Goal: Task Accomplishment & Management: Manage account settings

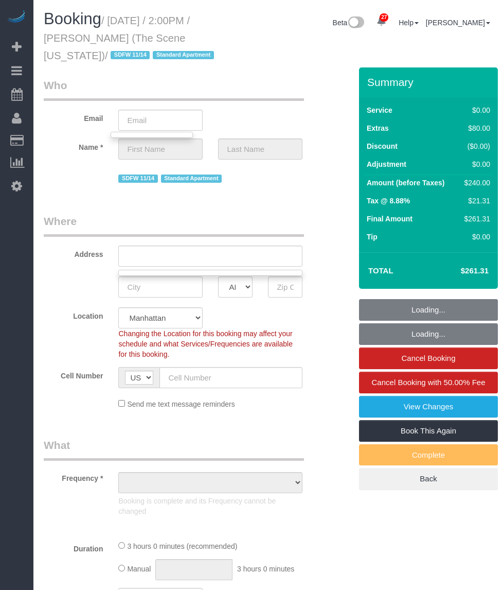
select select "object:6636"
select select "1"
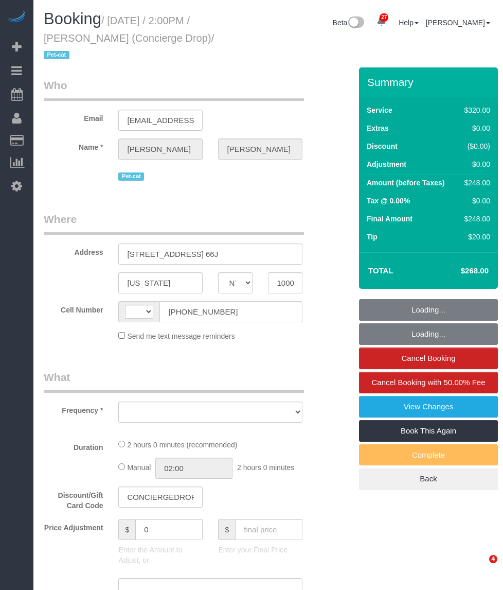
select select "NY"
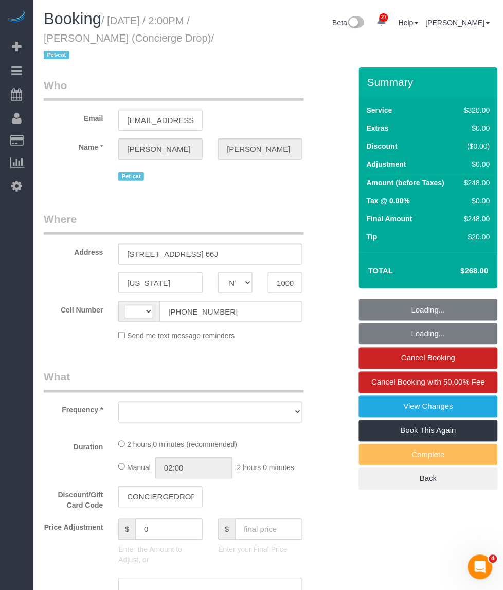
select select "string:stripe-pm_1RaQn24VGloSiKo7zeOF73Wj"
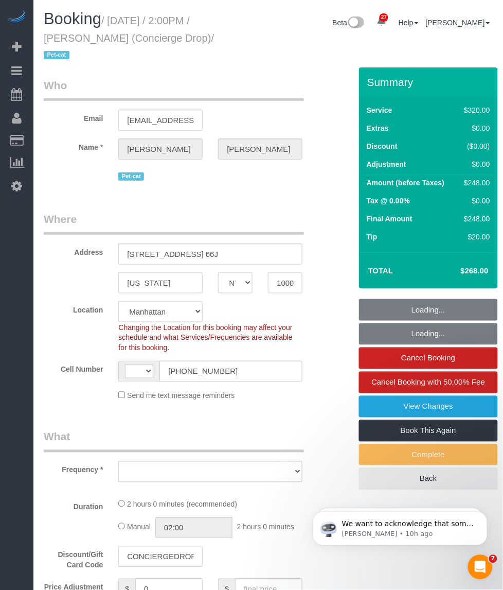
select select "string:US"
select select "number:89"
select select "number:90"
select select "number:15"
select select "number:6"
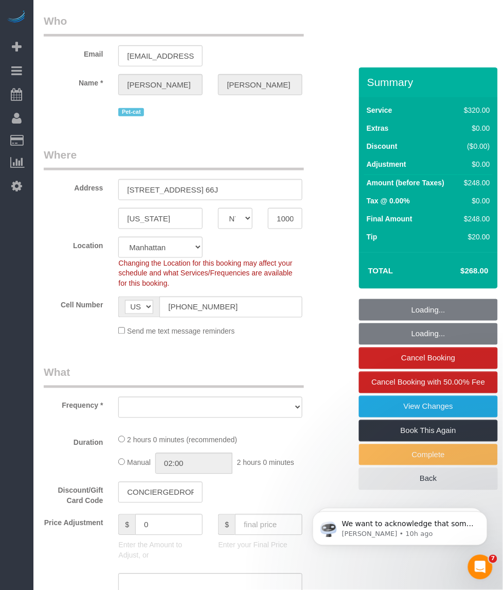
select select "object:998"
select select "spot1"
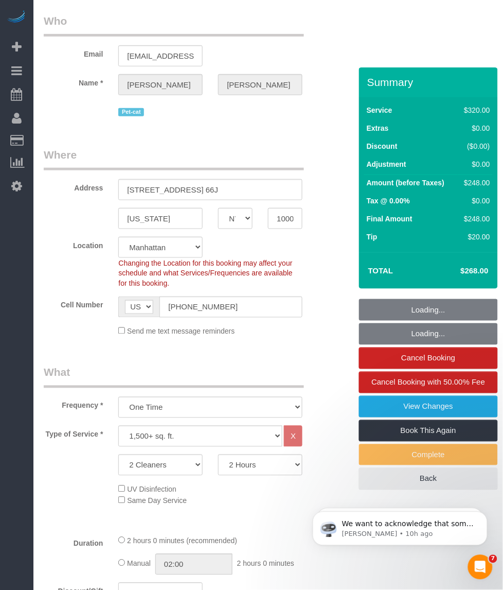
select select "object:1528"
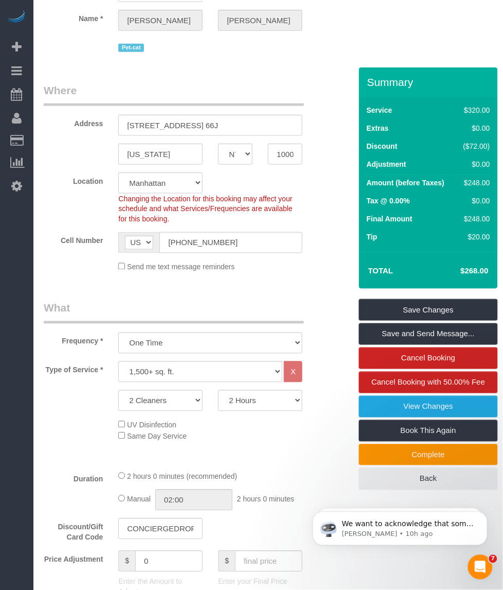
scroll to position [257, 0]
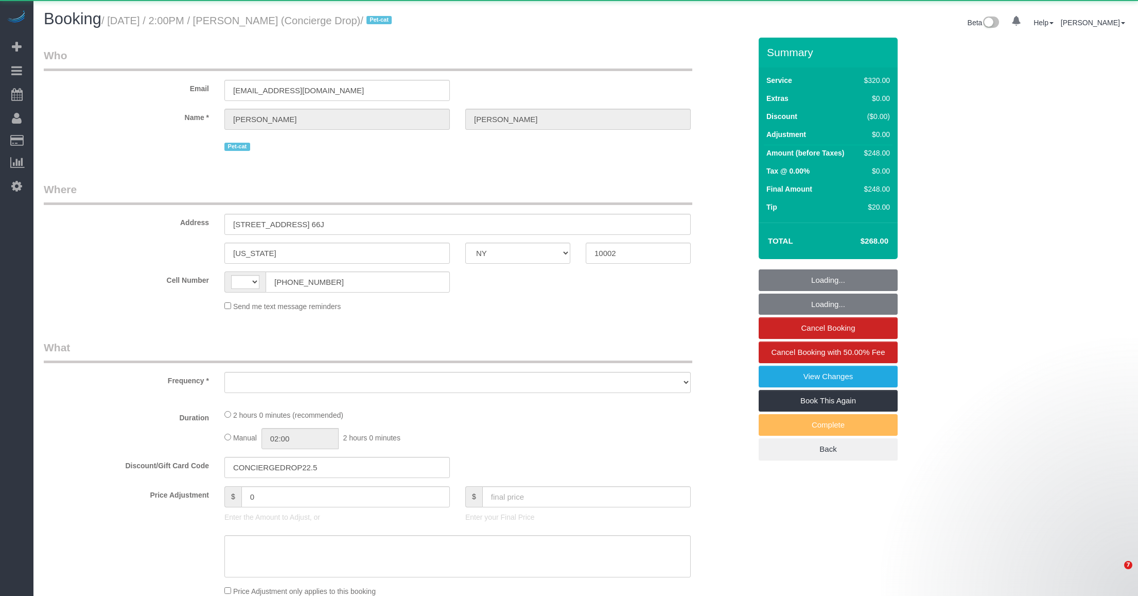
select select "NY"
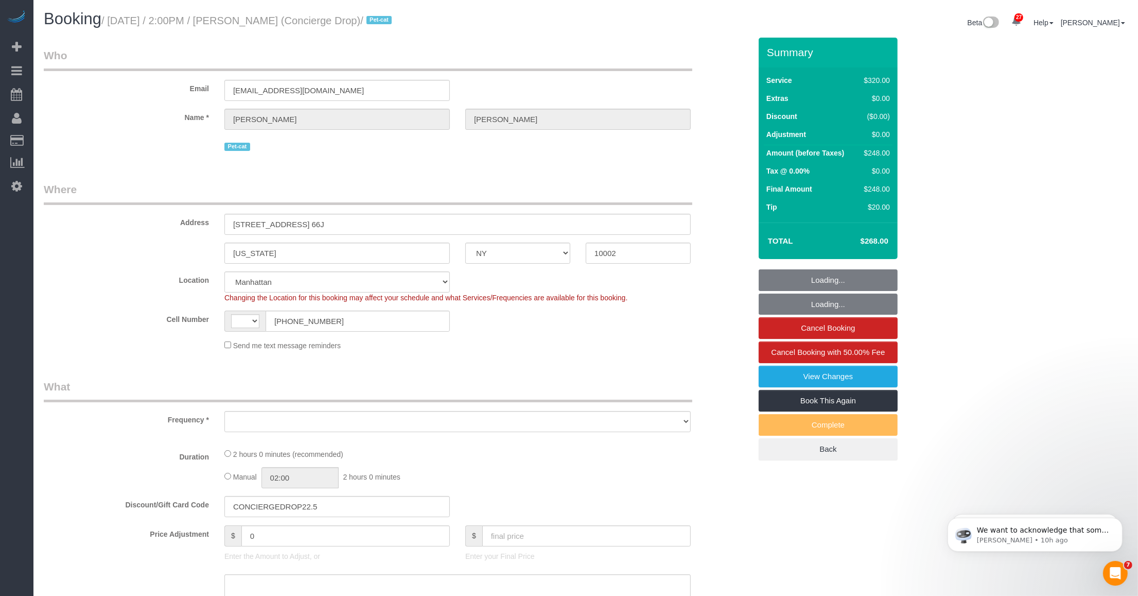
select select "number:89"
select select "number:90"
select select "number:15"
select select "number:6"
select select "string:US"
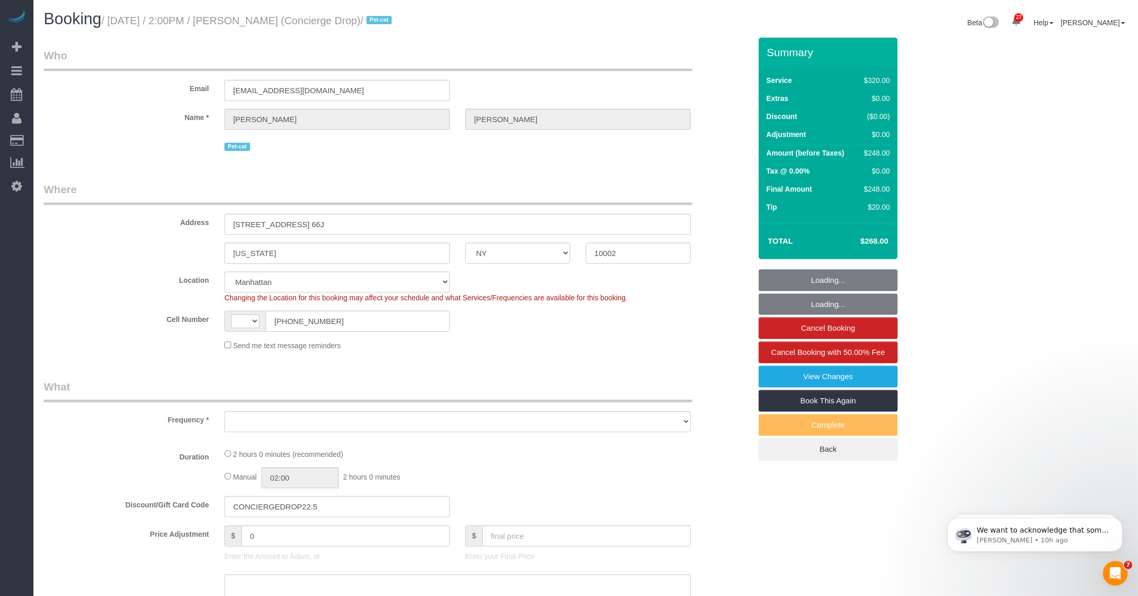
select select "object:993"
select select "string:stripe-pm_1RaQn24VGloSiKo7zeOF73Wj"
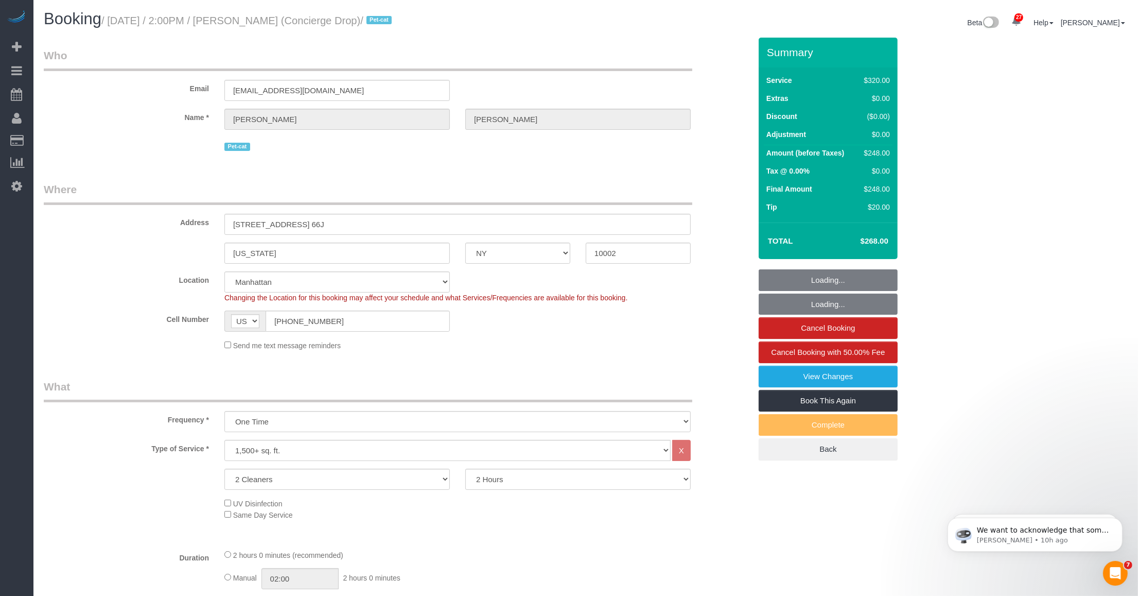
select select "object:1528"
select select "spot1"
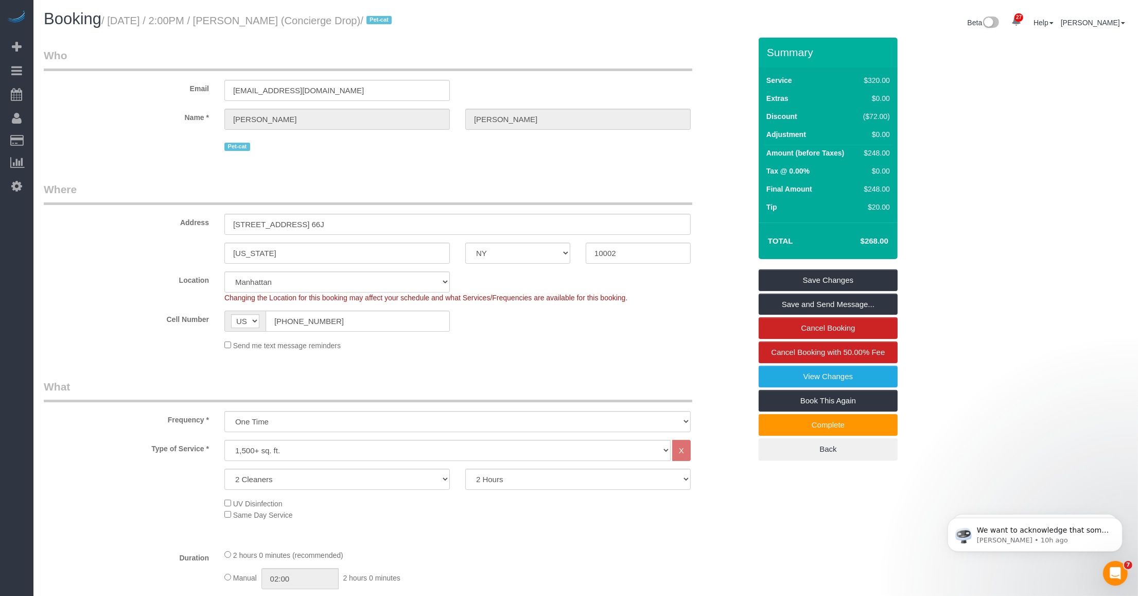
scroll to position [64, 0]
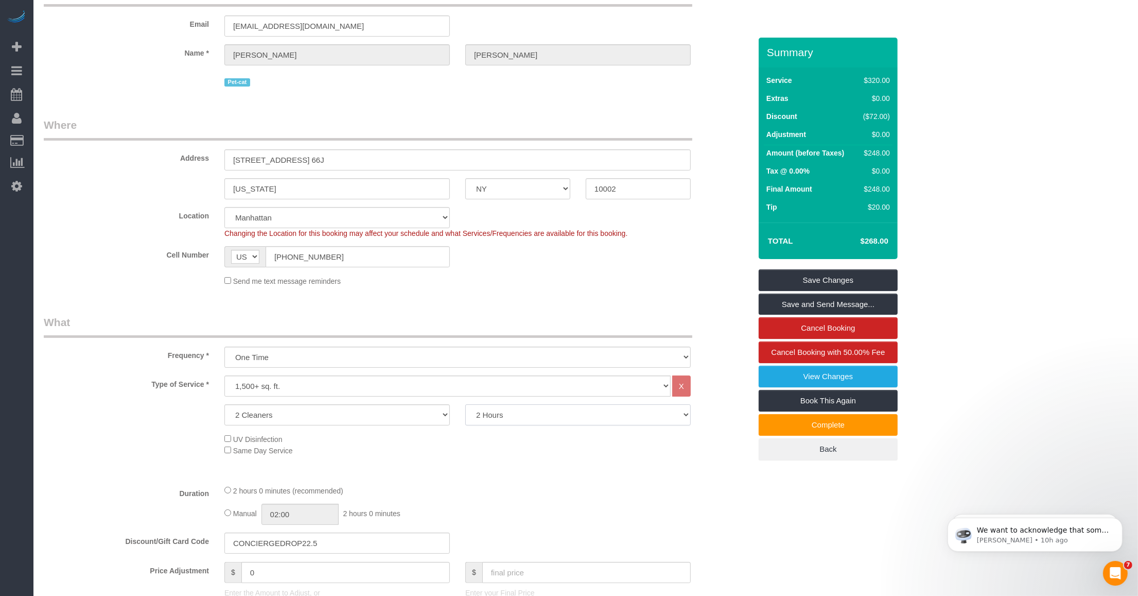
click at [573, 421] on select "2 Hours 2.5 Hours 3 Hours 3.5 Hours 4 Hours 4.5 Hours 5 Hours 5.5 Hours 6 Hours…" at bounding box center [577, 414] width 225 height 21
select select "150"
click at [465, 404] on select "2 Hours 2.5 Hours 3 Hours 3.5 Hours 4 Hours 4.5 Hours 5 Hours 5.5 Hours 6 Hours…" at bounding box center [577, 414] width 225 height 21
click at [511, 450] on div "UV Disinfection Same Day Service" at bounding box center [488, 444] width 542 height 23
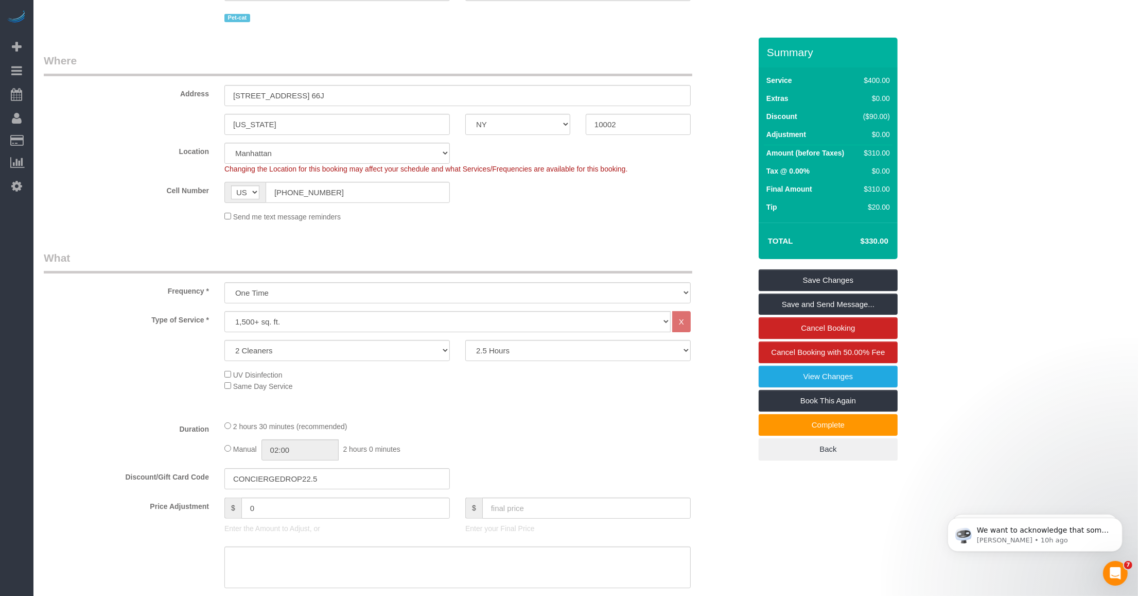
select select "spot38"
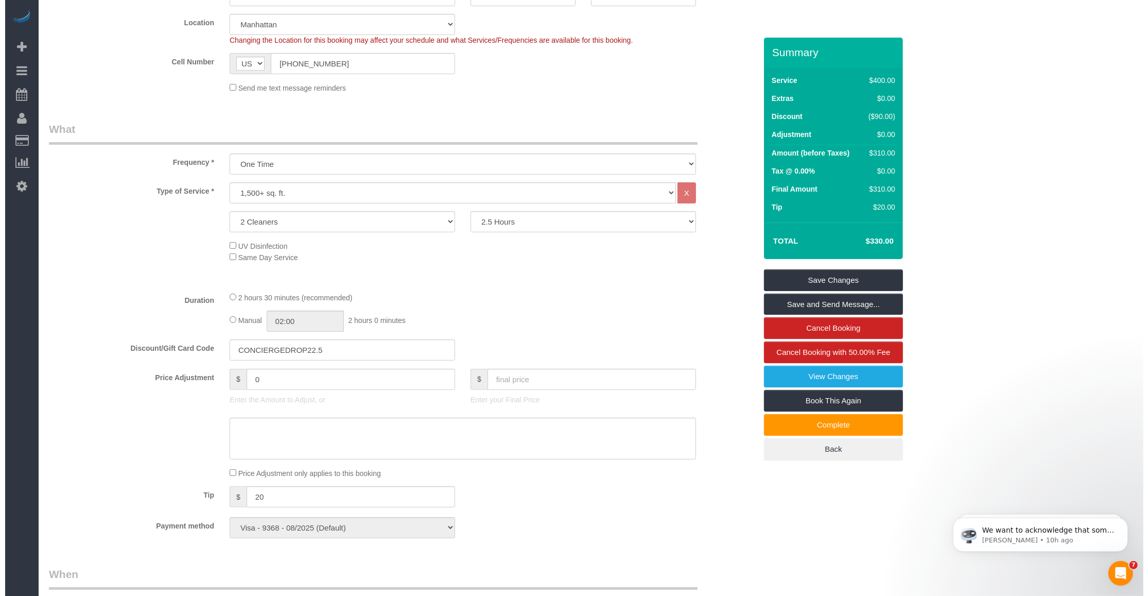
scroll to position [0, 0]
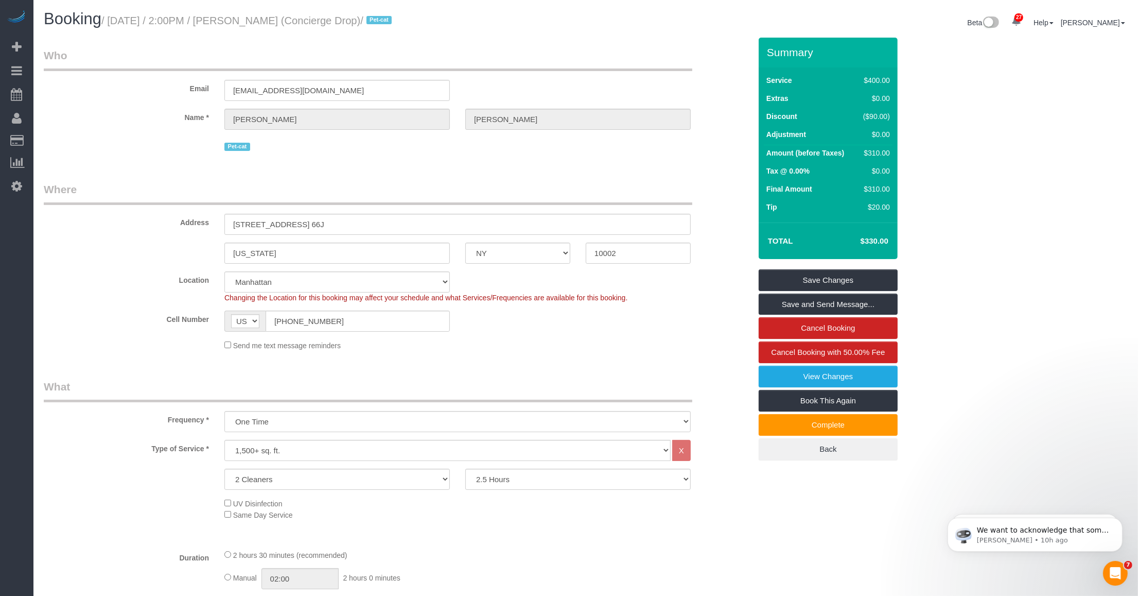
click at [817, 302] on link "Save and Send Message..." at bounding box center [828, 304] width 139 height 22
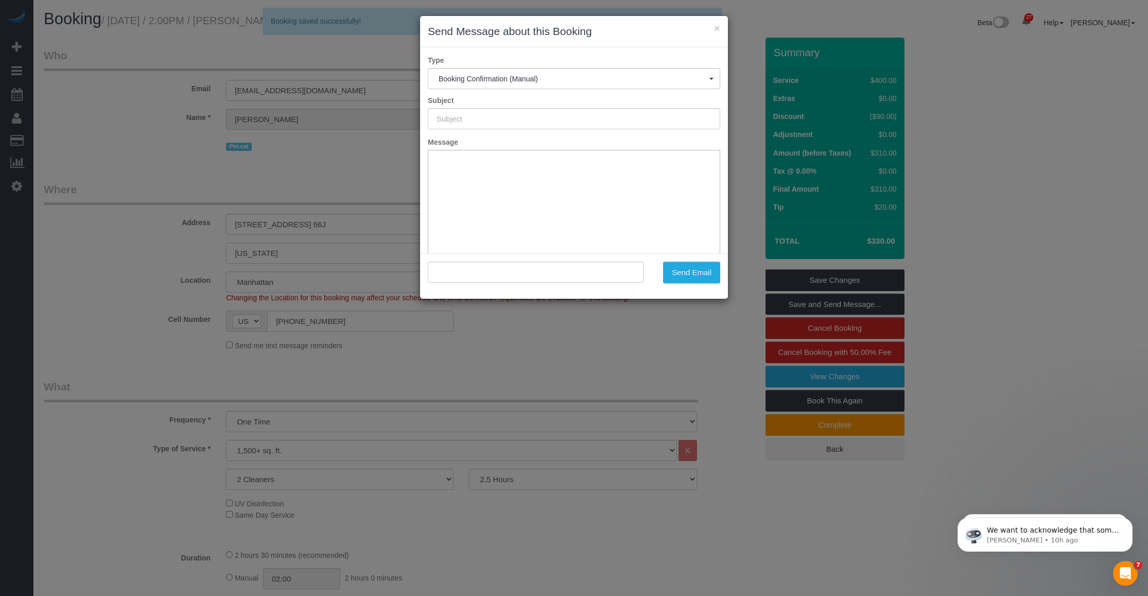
type input "Cleaning Confirmed for 09/25/2025 at 2:00pm"
type input ""Benjamin Rudnitsky" <support@conciergedrop.com>"
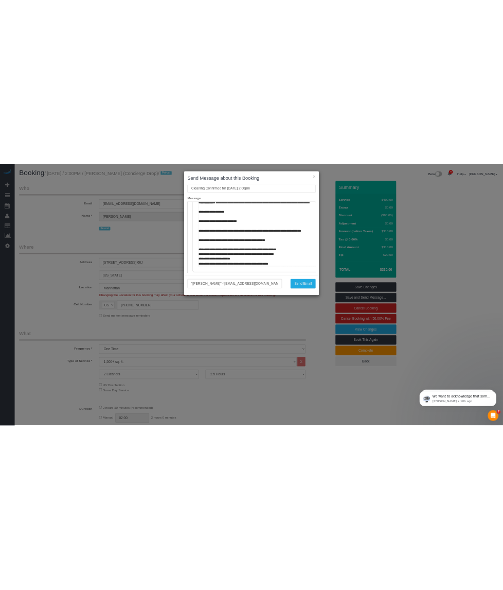
scroll to position [193, 0]
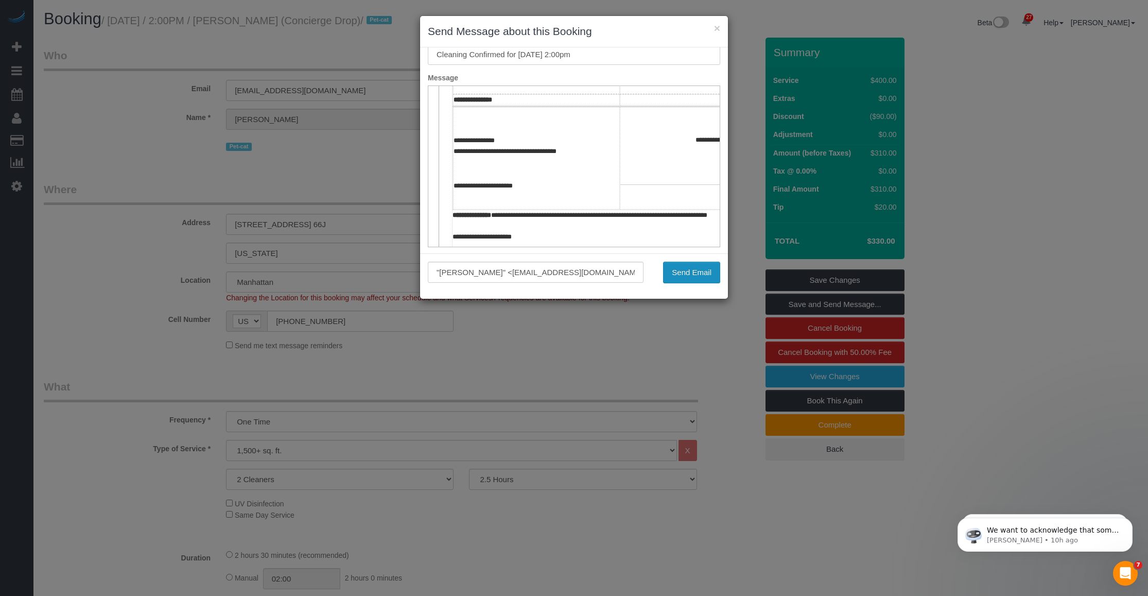
click at [691, 276] on button "Send Email" at bounding box center [691, 272] width 57 height 22
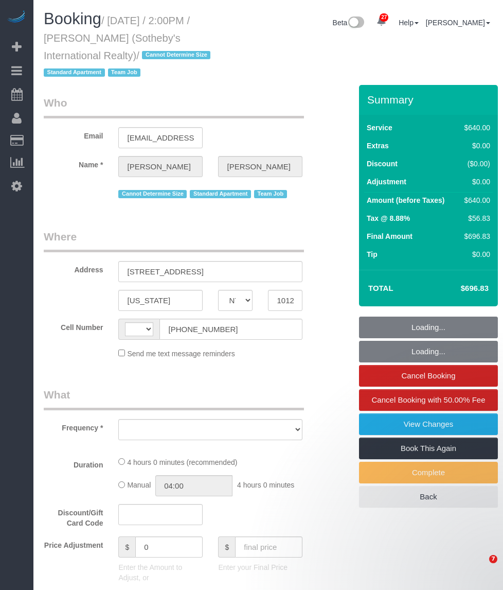
select select "NY"
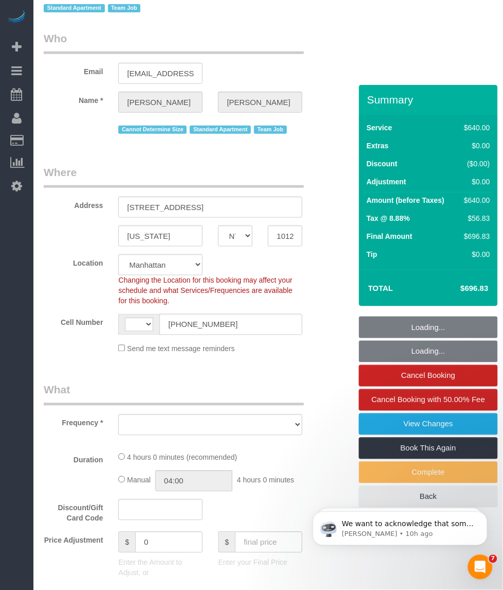
select select "string:US"
select select "object:978"
select select "number:56"
select select "number:74"
select select "number:15"
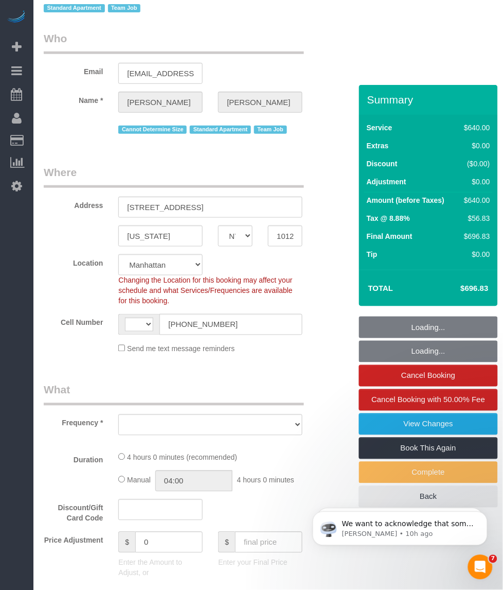
select select "number:6"
select select "240"
select select "spot1"
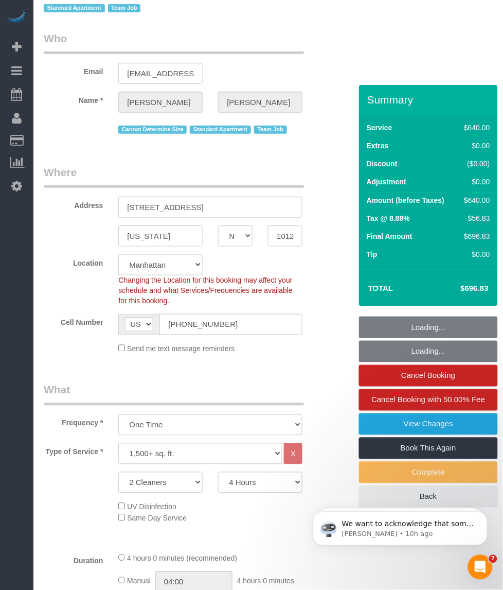
select select "object:1078"
select select "string:stripe-pm_1LyzvD4VGloSiKo7z6mm3lkI"
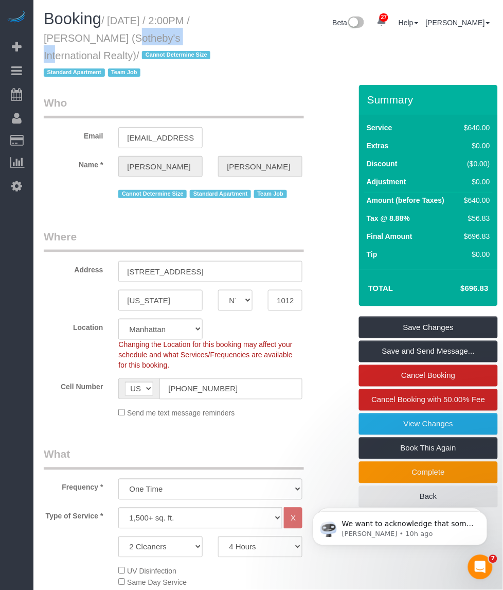
drag, startPoint x: 106, startPoint y: 33, endPoint x: 39, endPoint y: 39, distance: 67.1
click at [39, 39] on div "Booking / September 25, 2025 / 2:00PM / Craig George (Sotheby's International R…" at bounding box center [133, 47] width 194 height 75
copy small "Craig George"
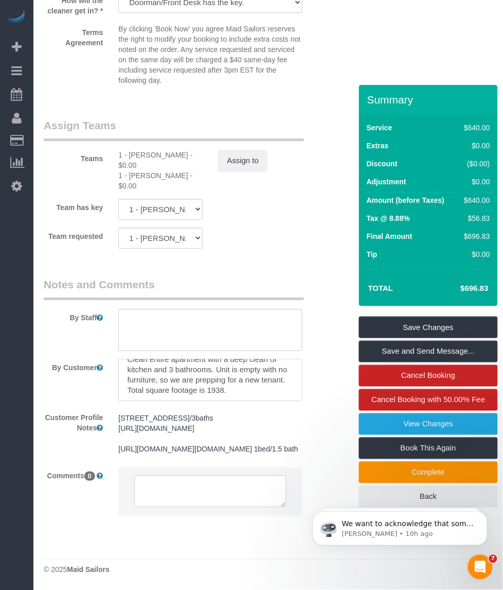
scroll to position [959, 0]
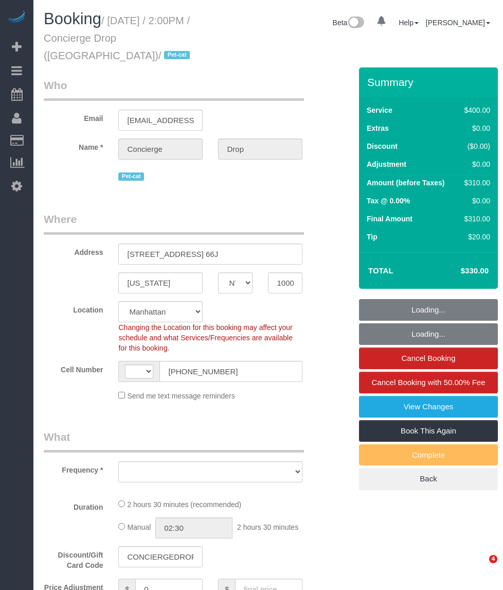
select select "NY"
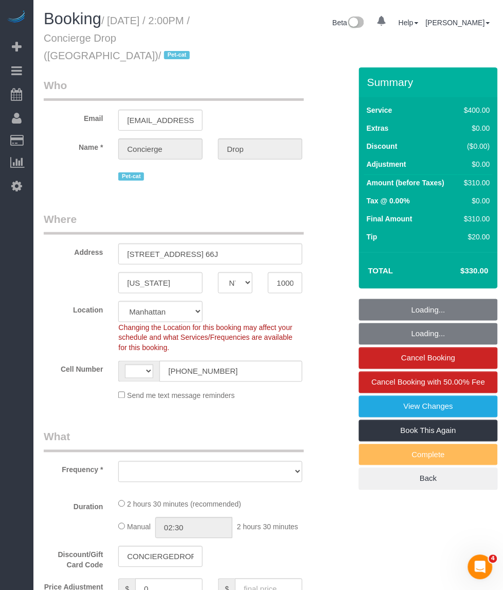
select select "string:[GEOGRAPHIC_DATA]"
select select "object:852"
select select "string:stripe-pm_1RaQn24VGloSiKo7zeOF73Wj"
select select "150"
select select "spot1"
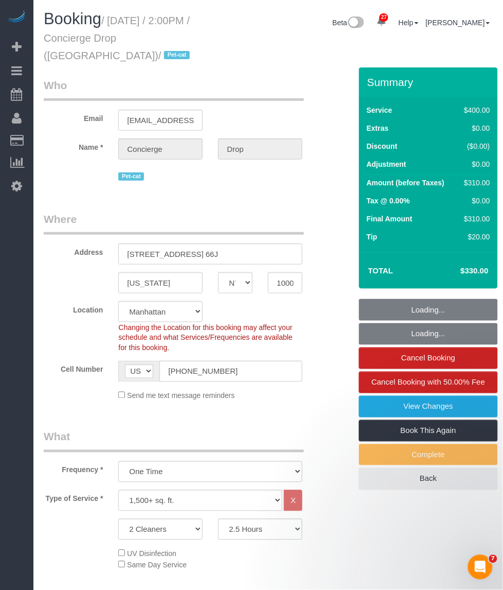
select select "number:89"
select select "number:90"
select select "number:15"
select select "number:6"
click at [171, 212] on legend "Where" at bounding box center [174, 223] width 260 height 23
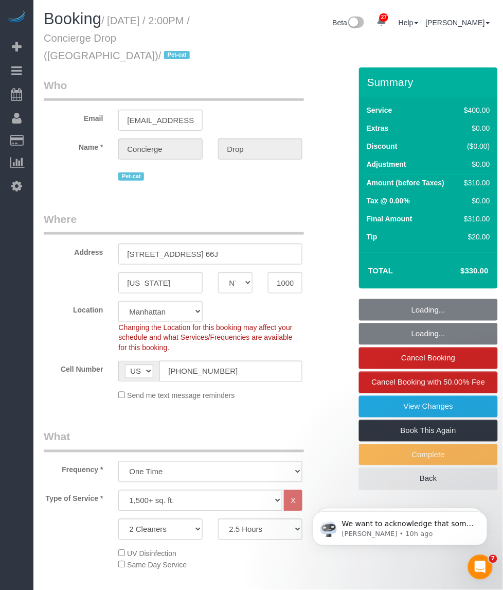
drag, startPoint x: 169, startPoint y: 181, endPoint x: 169, endPoint y: 194, distance: 13.4
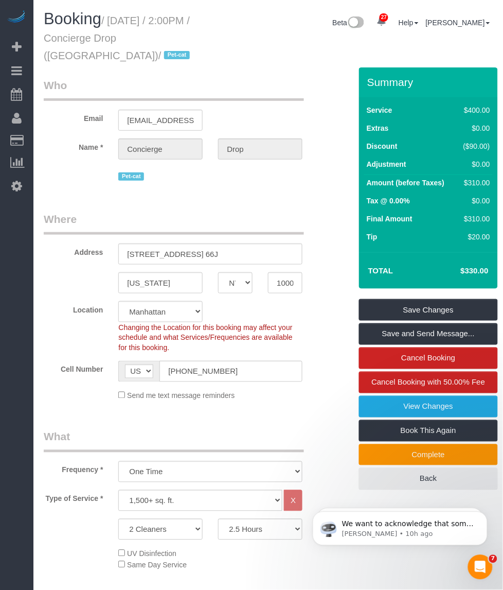
drag, startPoint x: 169, startPoint y: 194, endPoint x: 174, endPoint y: 192, distance: 5.5
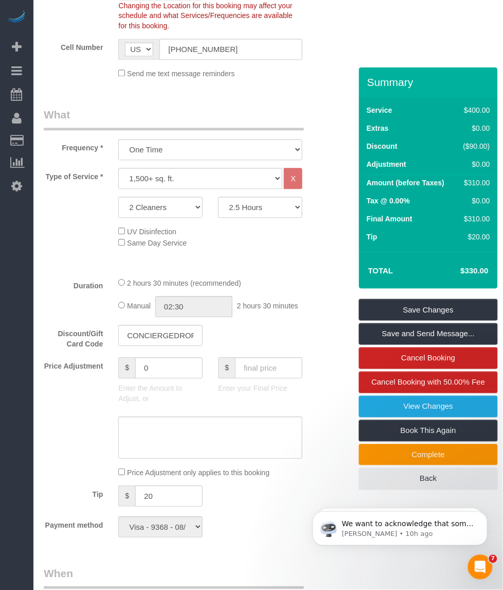
scroll to position [386, 0]
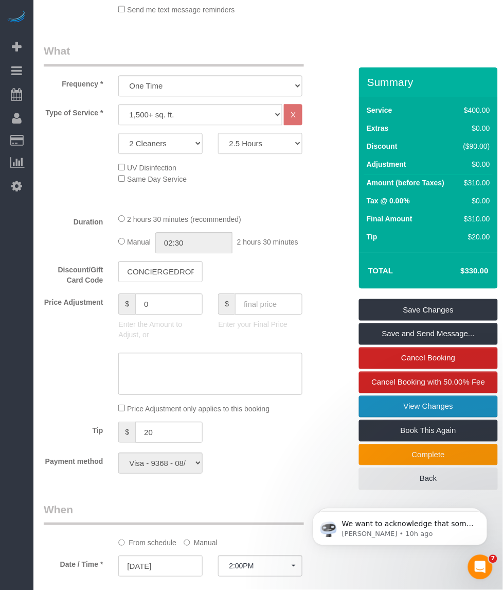
click at [390, 396] on link "View Changes" at bounding box center [428, 407] width 139 height 22
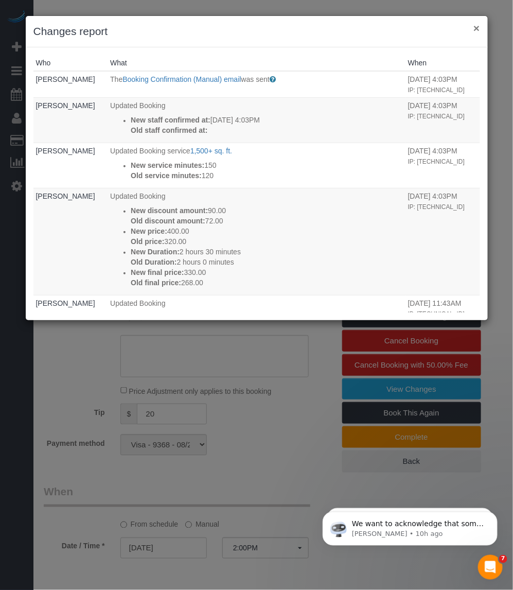
click at [475, 24] on button "×" at bounding box center [477, 28] width 6 height 11
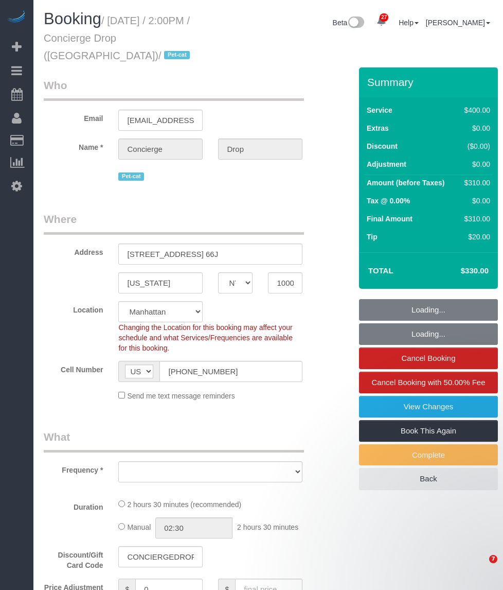
select select "NY"
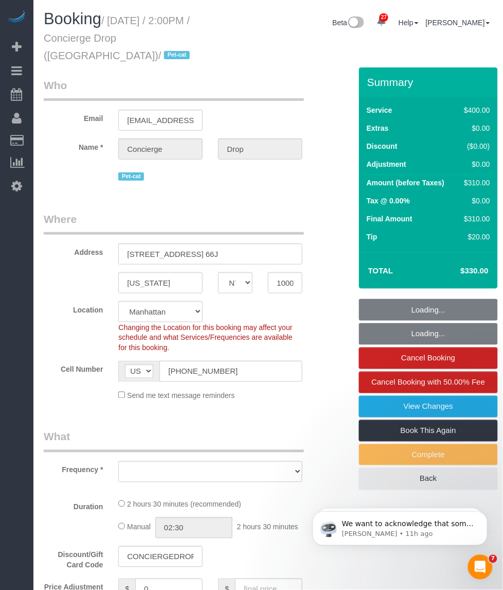
select select "object:825"
select select "string:stripe-pm_1RaQn24VGloSiKo7zeOF73Wj"
select select "object:997"
select select "150"
select select "spot1"
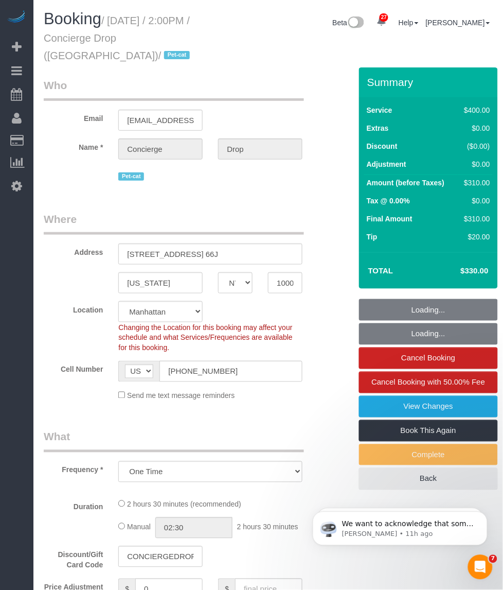
select select "number:89"
select select "number:90"
select select "number:15"
select select "number:6"
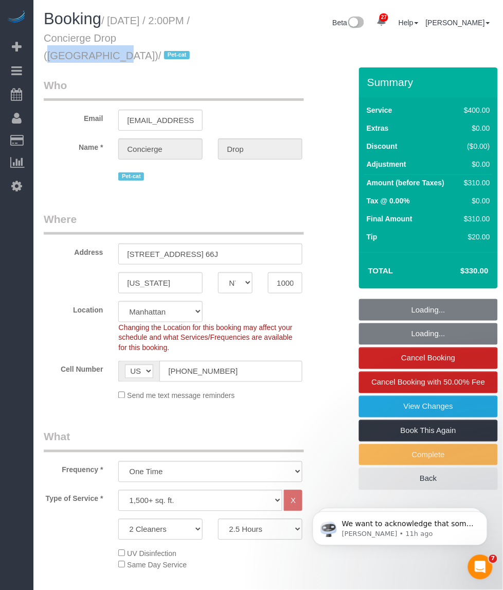
drag, startPoint x: 99, startPoint y: 39, endPoint x: 55, endPoint y: 44, distance: 44.6
click at [49, 42] on small "/ [DATE] / 2:00PM / Concierge Drop ([GEOGRAPHIC_DATA]) / Pet-cat" at bounding box center [118, 38] width 149 height 46
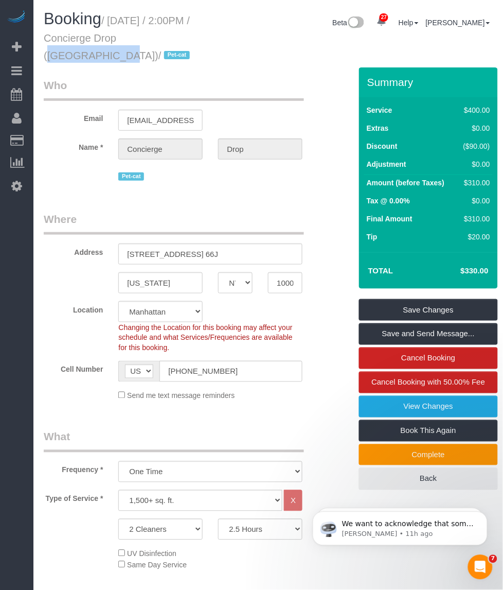
drag, startPoint x: 117, startPoint y: 36, endPoint x: 47, endPoint y: 37, distance: 70.0
click at [47, 37] on small "/ [DATE] / 2:00PM / Concierge Drop ([GEOGRAPHIC_DATA]) / Pet-cat" at bounding box center [118, 38] width 149 height 46
copy small "Concierge Drop"
drag, startPoint x: 130, startPoint y: 21, endPoint x: 123, endPoint y: 20, distance: 7.3
click at [130, 20] on small "/ [DATE] / 2:00PM / Concierge Drop ([GEOGRAPHIC_DATA]) / Pet-cat" at bounding box center [118, 38] width 149 height 46
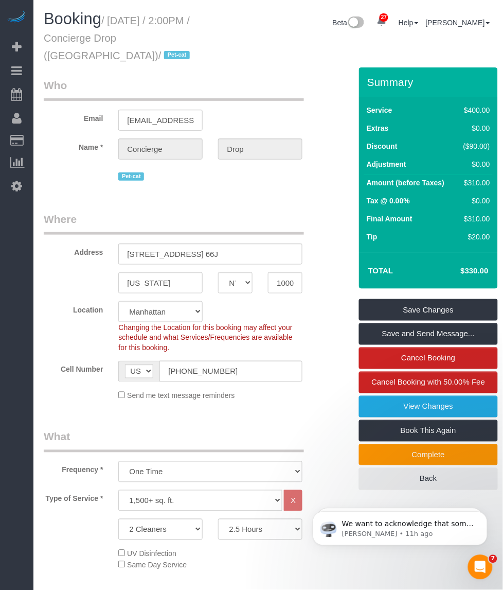
drag, startPoint x: 114, startPoint y: 20, endPoint x: 147, endPoint y: 37, distance: 37.8
click at [147, 37] on small "/ [DATE] / 2:00PM / Concierge Drop ([GEOGRAPHIC_DATA]) / Pet-cat" at bounding box center [118, 38] width 149 height 46
copy small "[DATE] / 2:00PM / Concierge Drop ([GEOGRAPHIC_DATA])"
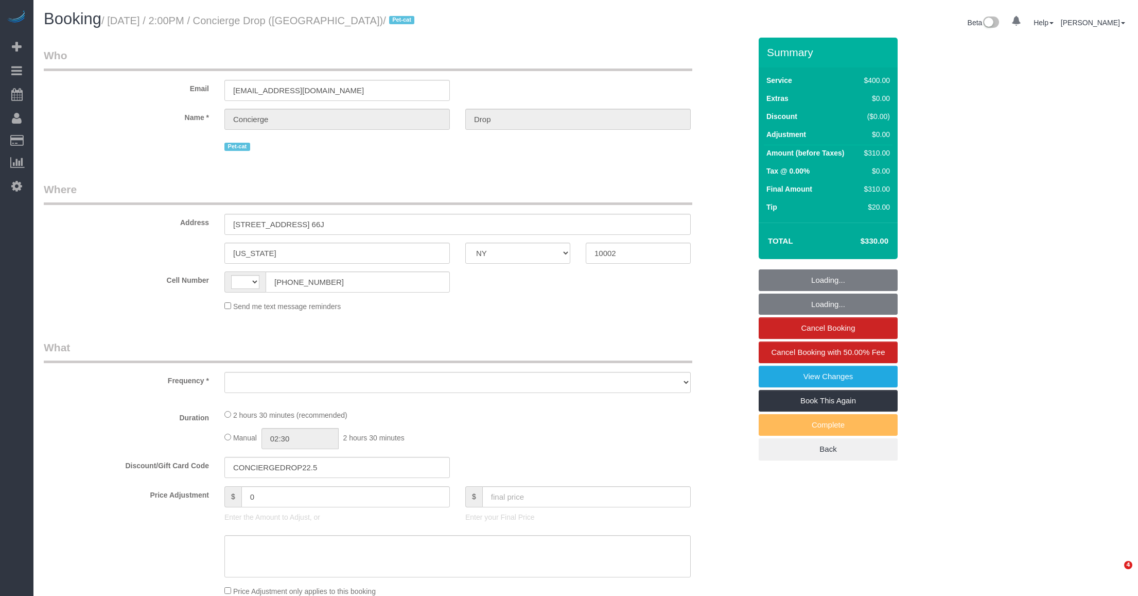
select select "NY"
select select "string:[GEOGRAPHIC_DATA]"
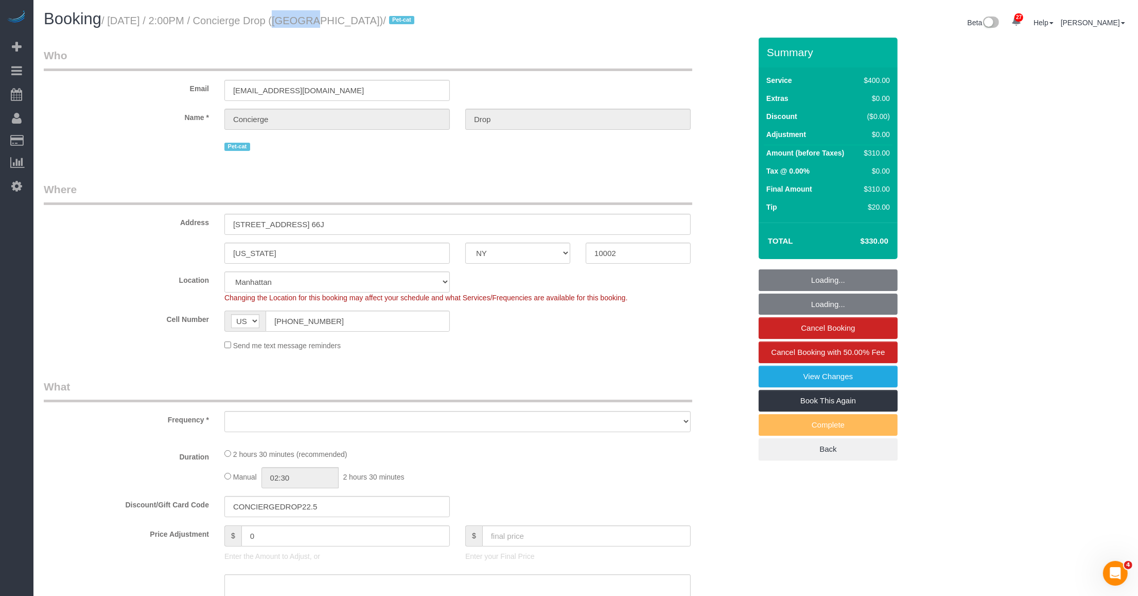
select select "string:stripe-pm_1RaQn24VGloSiKo7zeOF73Wj"
select select "number:89"
select select "number:90"
select select "number:15"
select select "number:6"
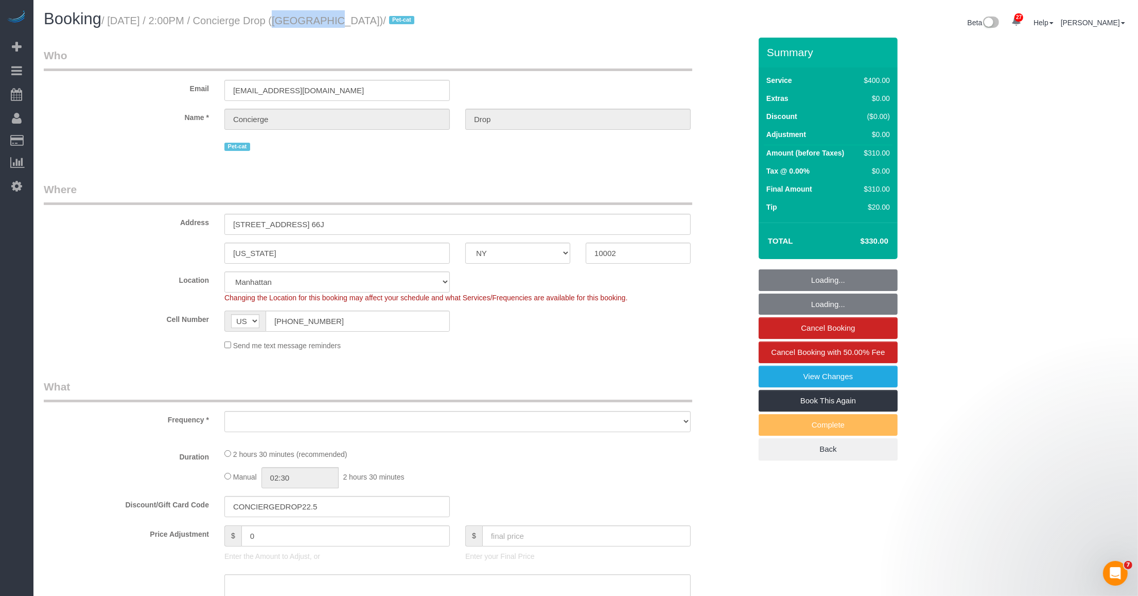
select select "object:998"
select select "spot1"
select select "150"
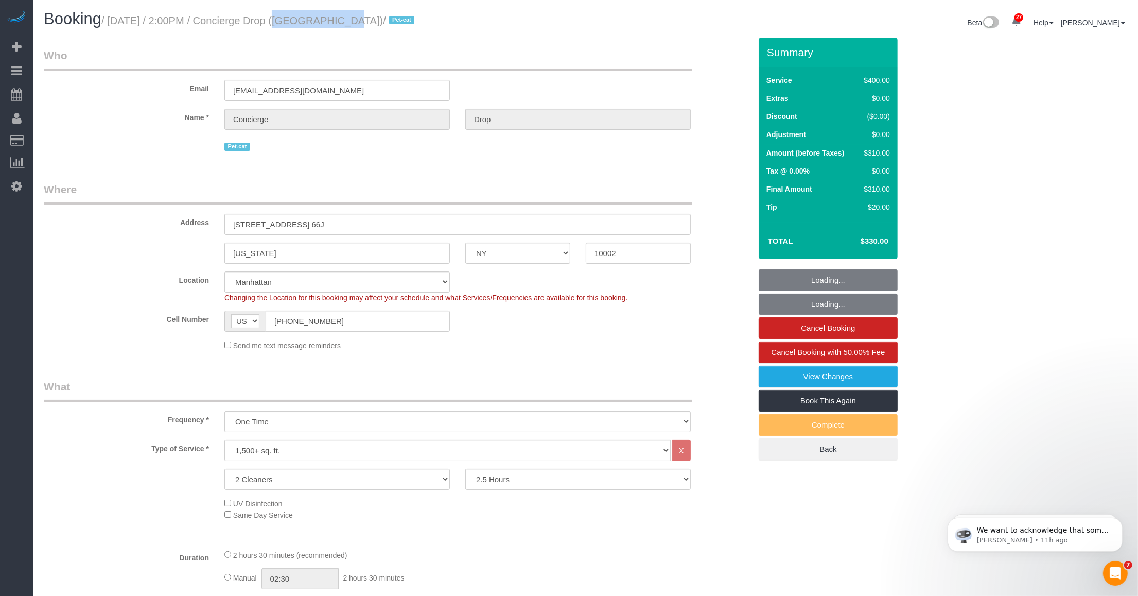
select select "object:1528"
drag, startPoint x: 0, startPoint y: 0, endPoint x: 331, endPoint y: 19, distance: 331.5
click at [331, 19] on small "/ September 25, 2025 / 2:00PM / Concierge Drop (NYC) / Pet-cat" at bounding box center [259, 20] width 316 height 11
copy small "Concierge Drop"
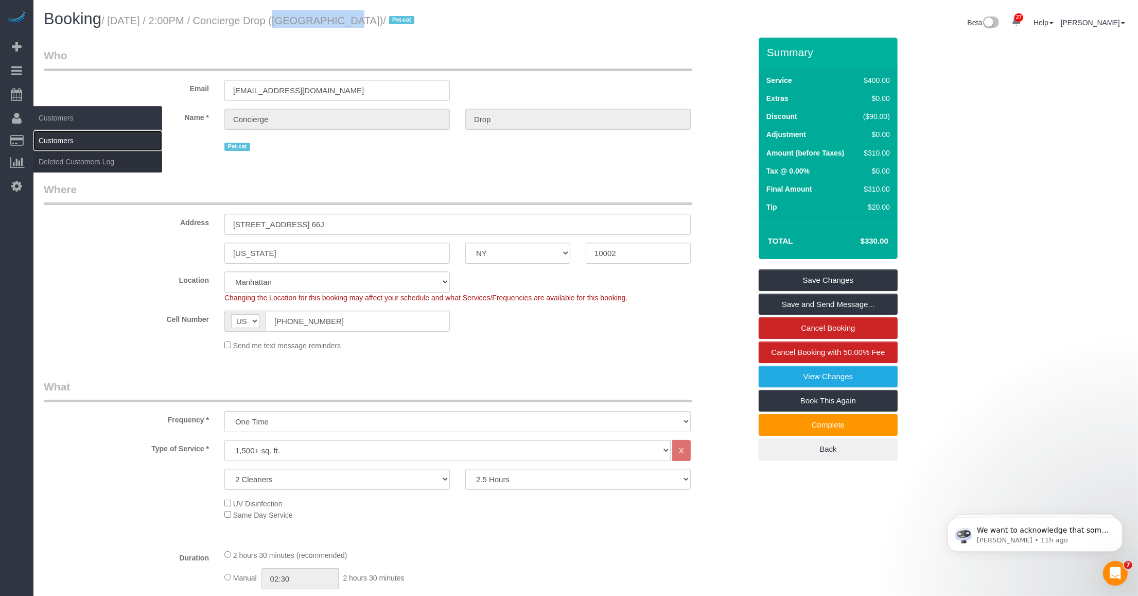
click at [42, 137] on link "Customers" at bounding box center [97, 140] width 129 height 21
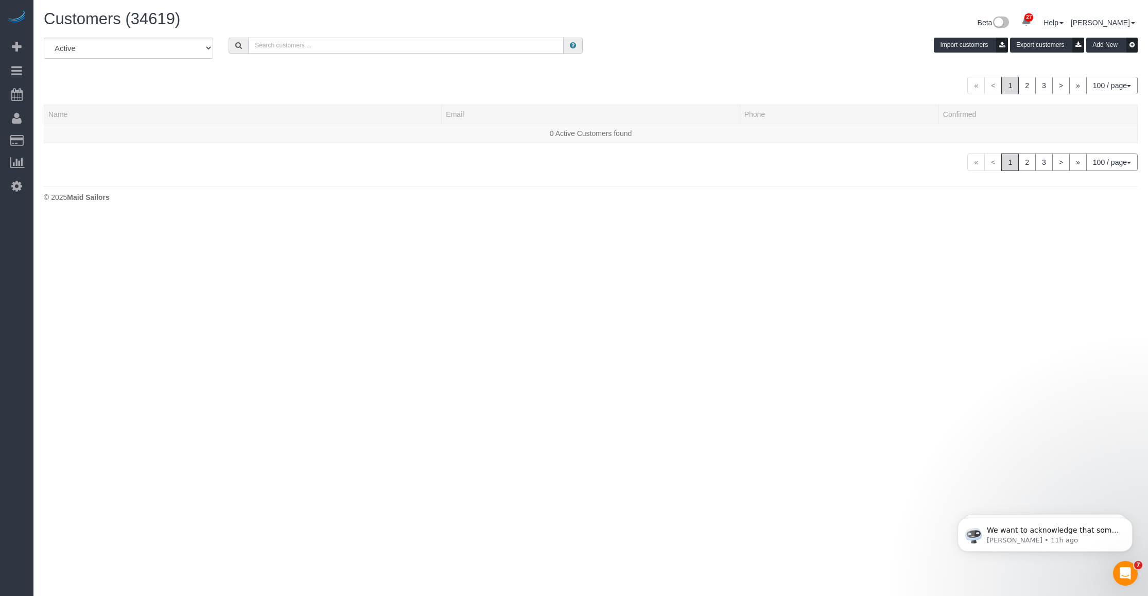
click at [338, 45] on input "text" at bounding box center [406, 46] width 316 height 16
paste input "Concierge Drop"
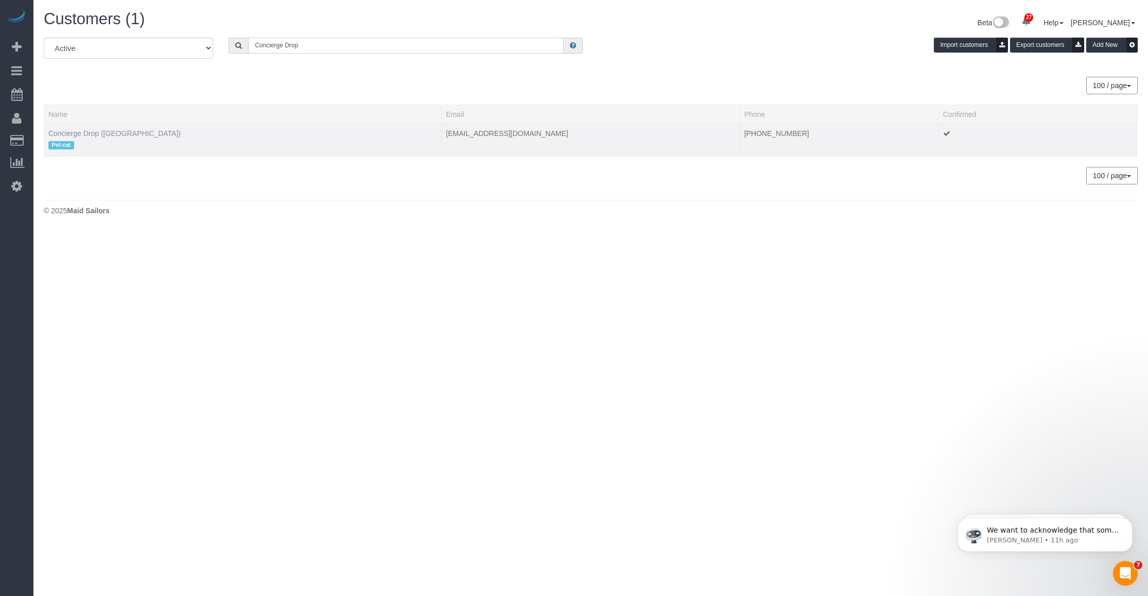
type input "Concierge Drop"
click at [86, 130] on link "Concierge Drop (NYC)" at bounding box center [114, 133] width 132 height 8
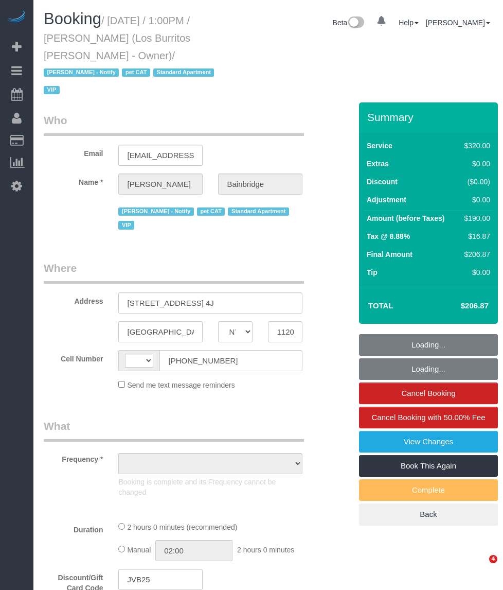
select select "NY"
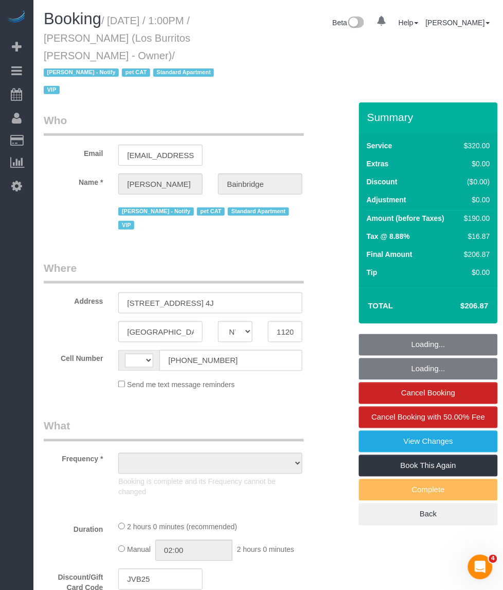
select select "object:593"
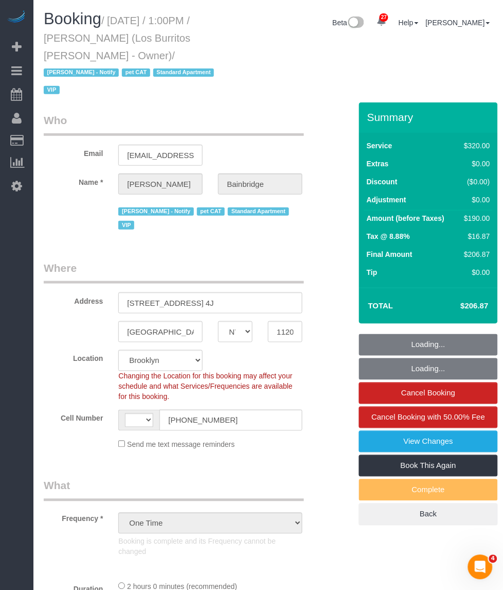
select select "number:89"
select select "number:90"
select select "number:14"
select select "number:5"
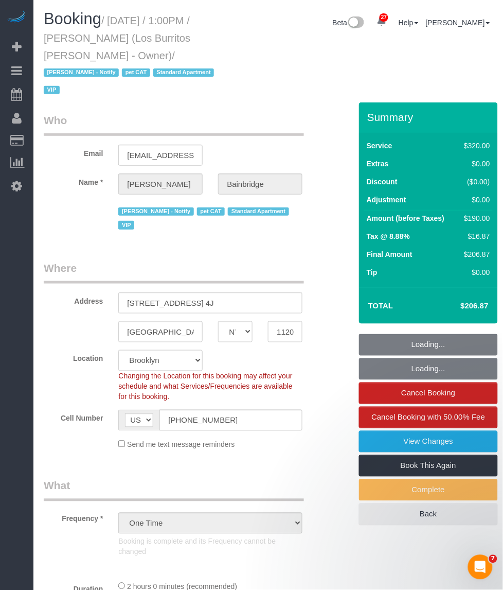
select select "string:[GEOGRAPHIC_DATA]"
select select "object:991"
select select "string:stripe-pm_1S41pe4VGloSiKo7DXQ3GHKL"
select select "spot1"
select select "2"
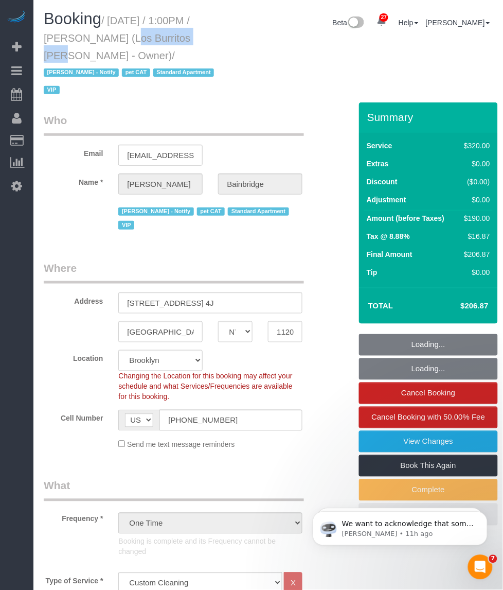
drag, startPoint x: 116, startPoint y: 37, endPoint x: 45, endPoint y: 40, distance: 71.6
click at [45, 40] on small "/ [DATE] / 1:00PM / [PERSON_NAME] (Los Burritos [PERSON_NAME] - Owner) / [PERSO…" at bounding box center [130, 55] width 173 height 81
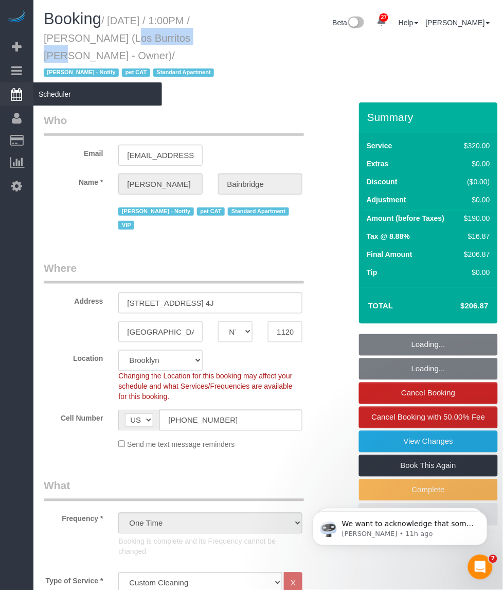
copy small "[PERSON_NAME]"
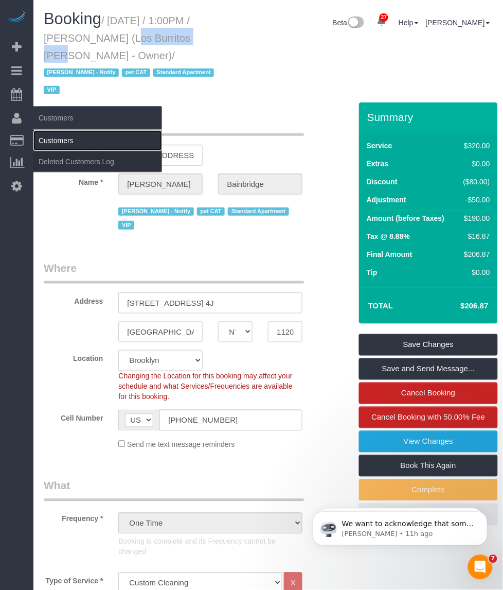
click at [56, 134] on link "Customers" at bounding box center [97, 140] width 129 height 21
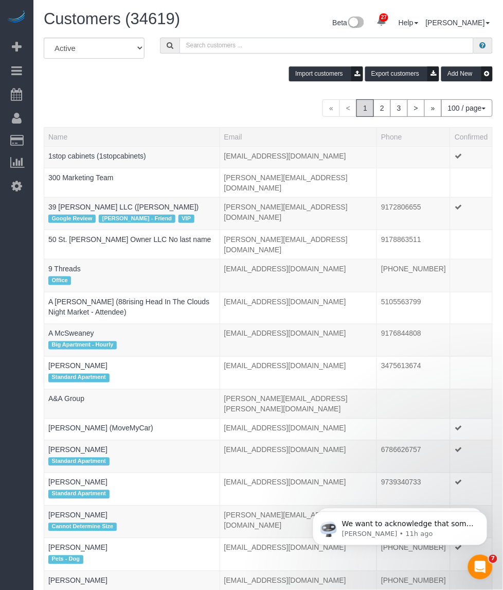
click at [196, 42] on input "text" at bounding box center [327, 46] width 294 height 16
paste input "[PERSON_NAME]"
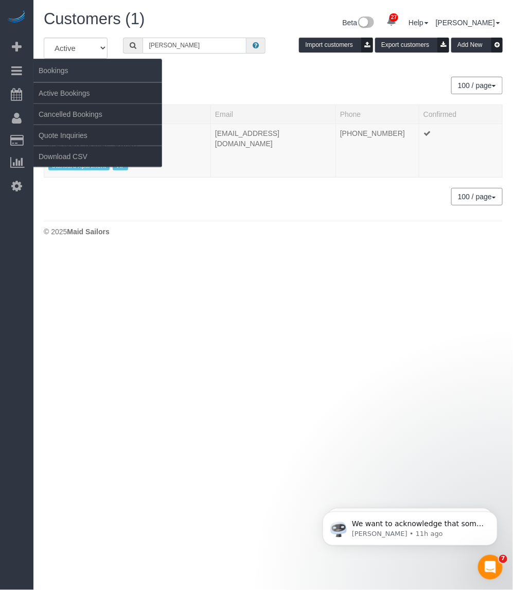
type input "[PERSON_NAME]"
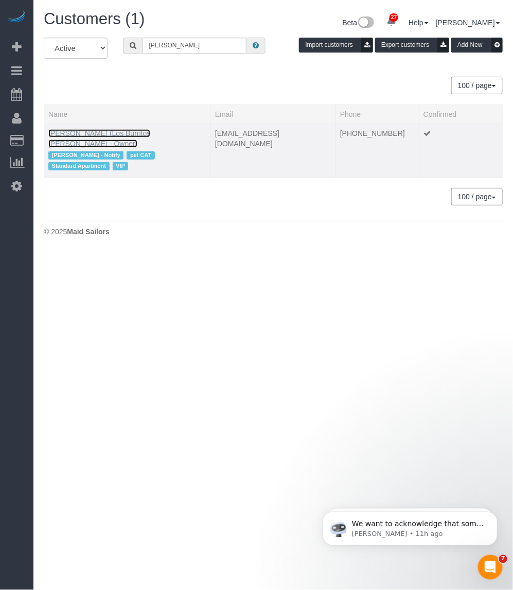
click at [117, 130] on link "[PERSON_NAME] (Los Burritos [PERSON_NAME] - Owner)" at bounding box center [99, 138] width 102 height 19
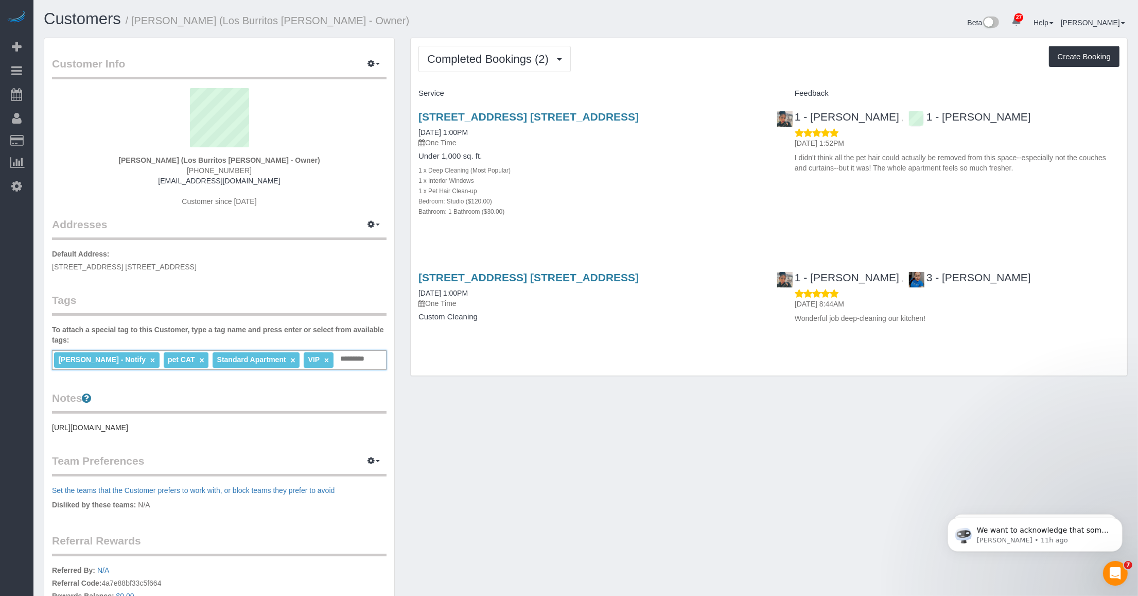
click at [338, 360] on input "text" at bounding box center [355, 358] width 35 height 13
paste input "**********"
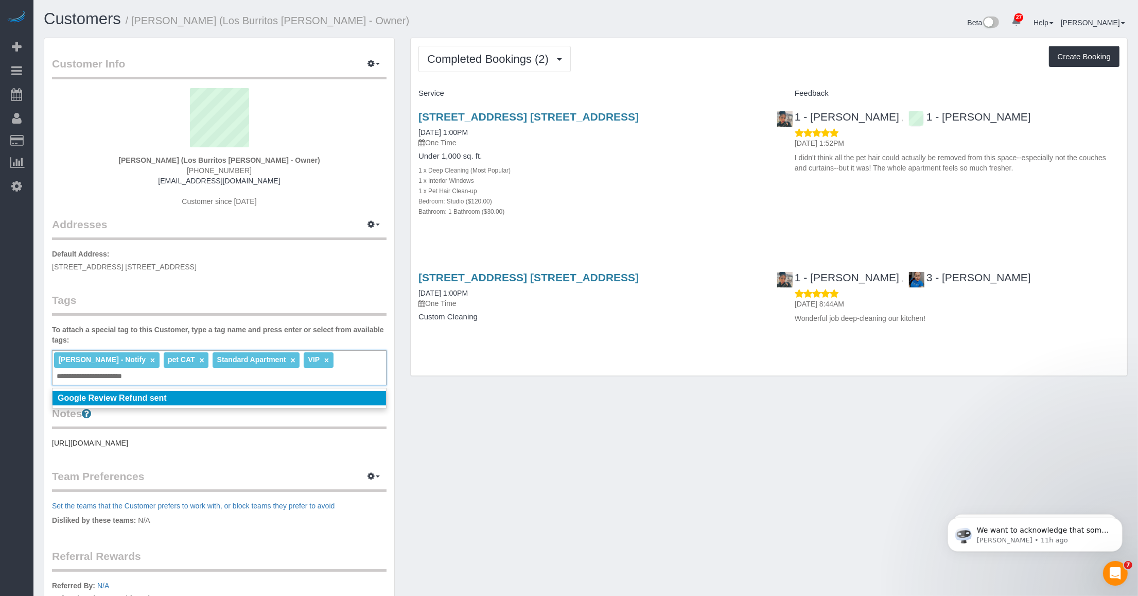
type input "**********"
click at [255, 395] on li "Google Review Refund sent" at bounding box center [220, 398] width 334 height 14
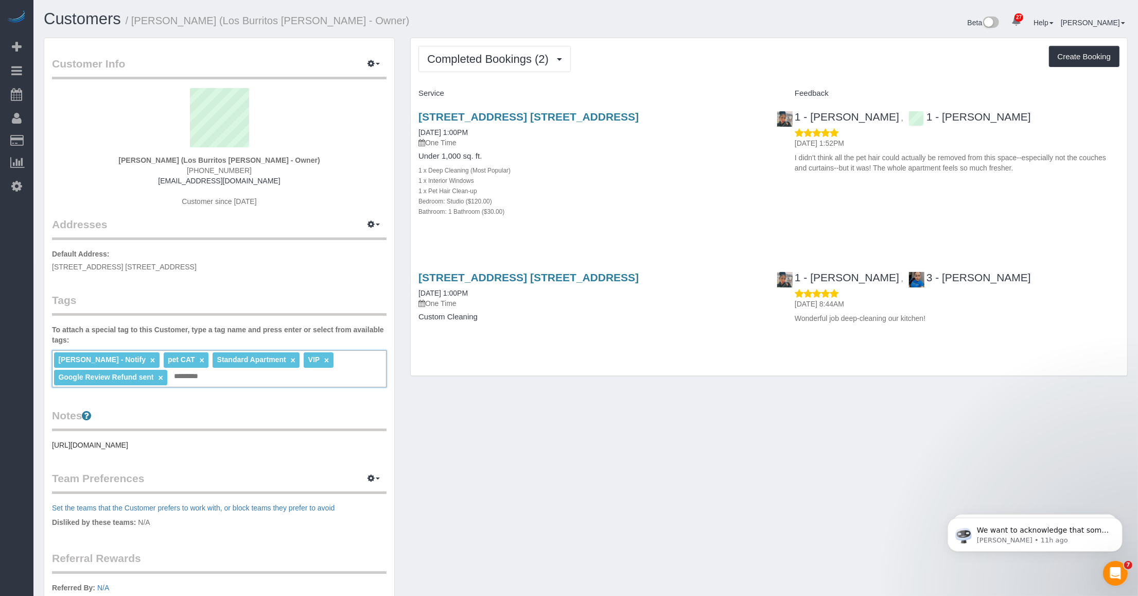
click at [441, 439] on div "Customer Info Edit Contact Info Send Message Email Preferences Special Sales Ta…" at bounding box center [585, 387] width 1099 height 699
click at [503, 114] on link "[STREET_ADDRESS] [STREET_ADDRESS]" at bounding box center [528, 117] width 220 height 12
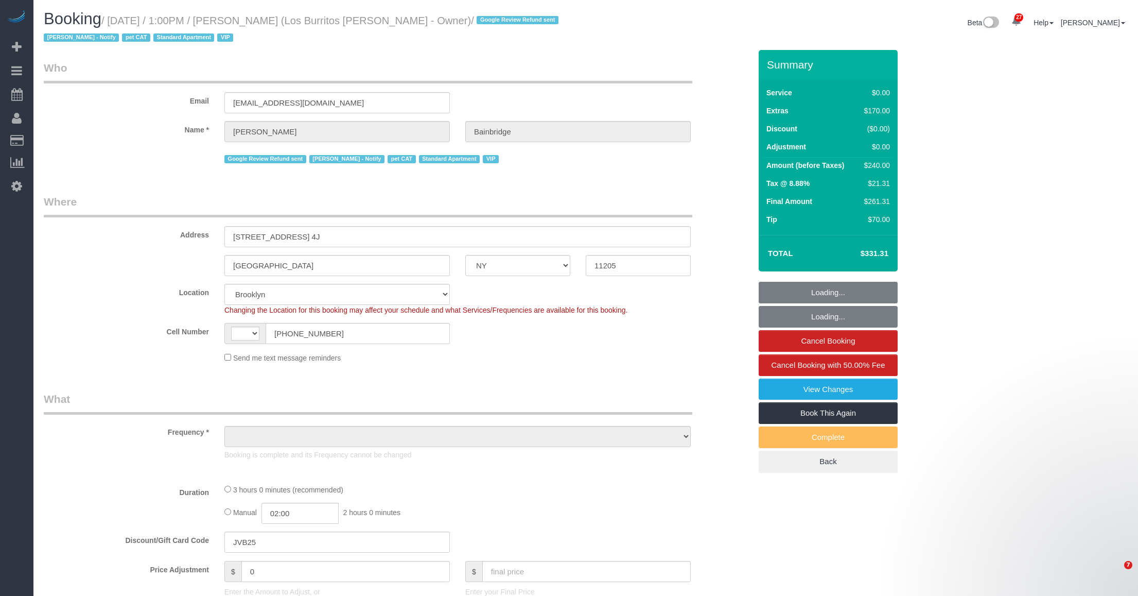
select select "NY"
select select "object:956"
select select "string:[GEOGRAPHIC_DATA]"
select select "string:stripe-pm_1S41pe4VGloSiKo7DXQ3GHKL"
select select "spot1"
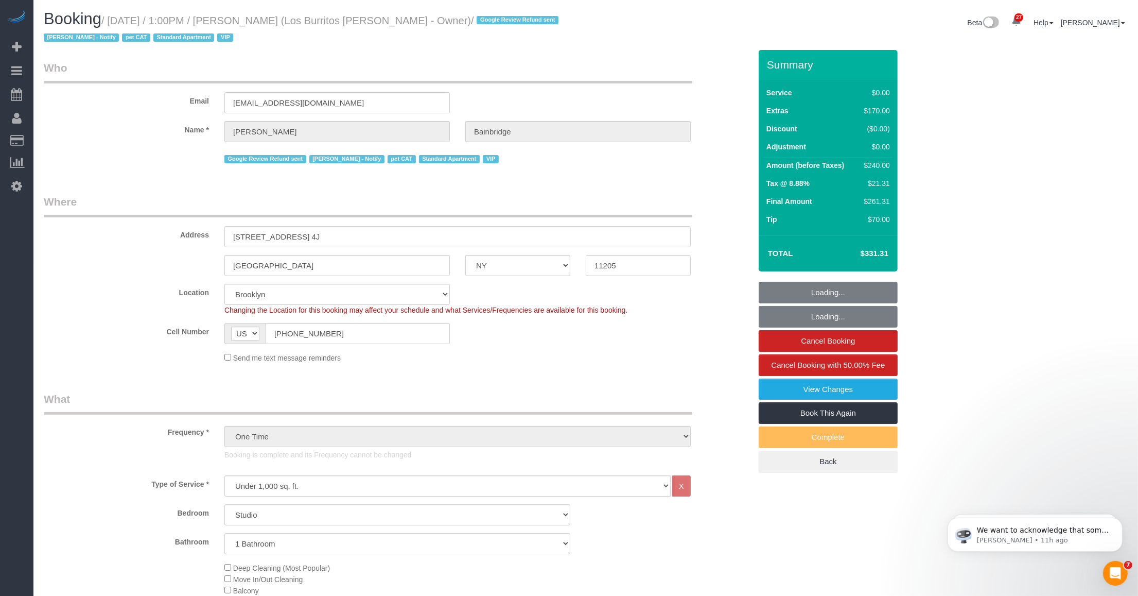
select select "number:89"
select select "number:90"
select select "number:14"
select select "number:5"
